Goal: Entertainment & Leisure: Consume media (video, audio)

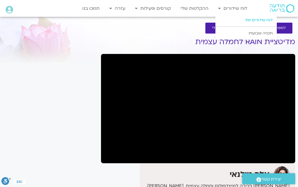
click at [251, 21] on link "לוח שידורים יומי" at bounding box center [245, 20] width 61 height 13
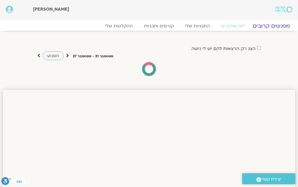
click at [264, 27] on link "מפגשים קרובים" at bounding box center [271, 26] width 50 height 7
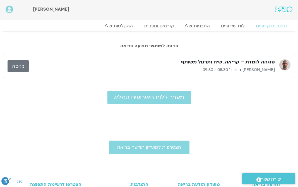
click at [22, 66] on link "כניסה" at bounding box center [18, 66] width 21 height 12
click at [124, 25] on link "ההקלטות שלי" at bounding box center [118, 26] width 47 height 7
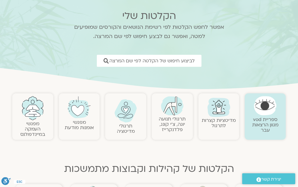
scroll to position [41, 0]
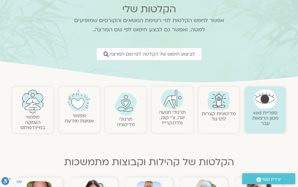
click at [212, 116] on link "מדיטציות קצרות לתרגול" at bounding box center [219, 116] width 34 height 12
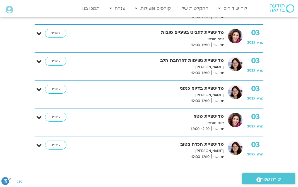
scroll to position [384, 0]
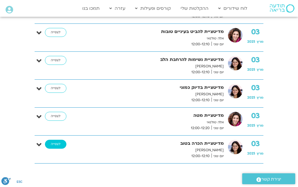
click at [55, 145] on link "לצפייה" at bounding box center [55, 143] width 21 height 9
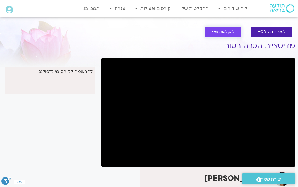
click at [219, 33] on span "להקלטות שלי" at bounding box center [223, 32] width 23 height 4
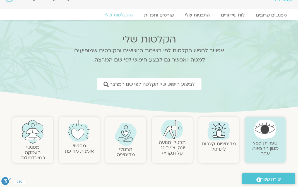
scroll to position [16, 0]
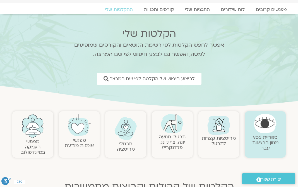
click at [222, 132] on img at bounding box center [218, 124] width 27 height 27
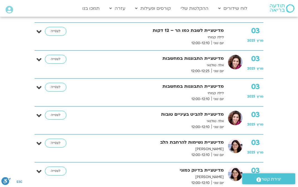
scroll to position [302, 0]
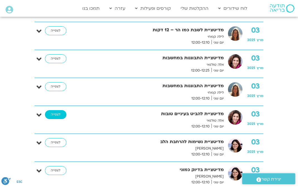
click at [58, 114] on link "לצפייה" at bounding box center [55, 114] width 21 height 9
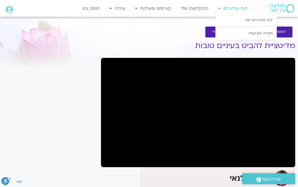
click at [229, 9] on link "לוח שידורים" at bounding box center [232, 8] width 35 height 11
